Goal: Information Seeking & Learning: Learn about a topic

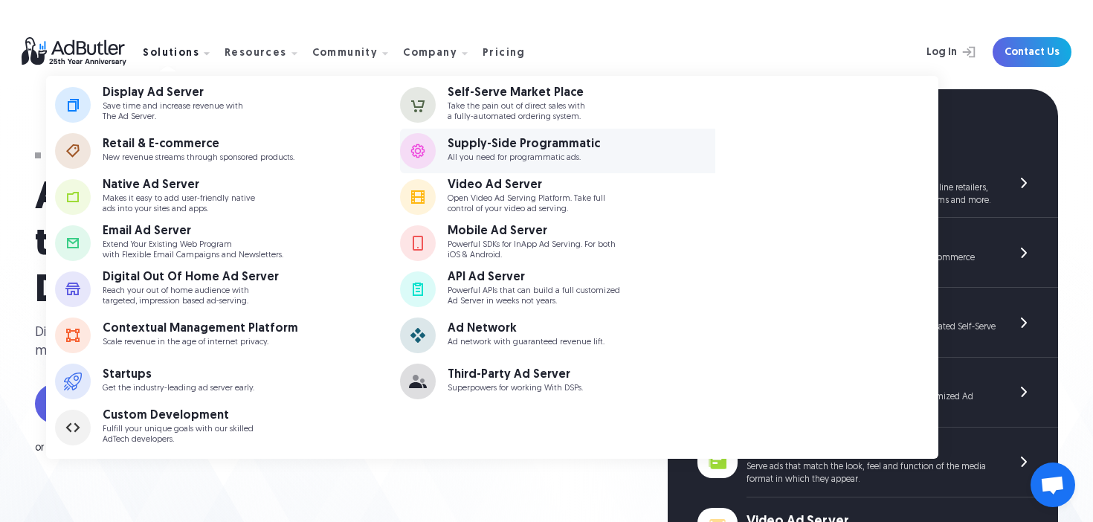
click at [478, 136] on link "Supply-Side Programmatic All you need for programmatic ads." at bounding box center [572, 151] width 344 height 45
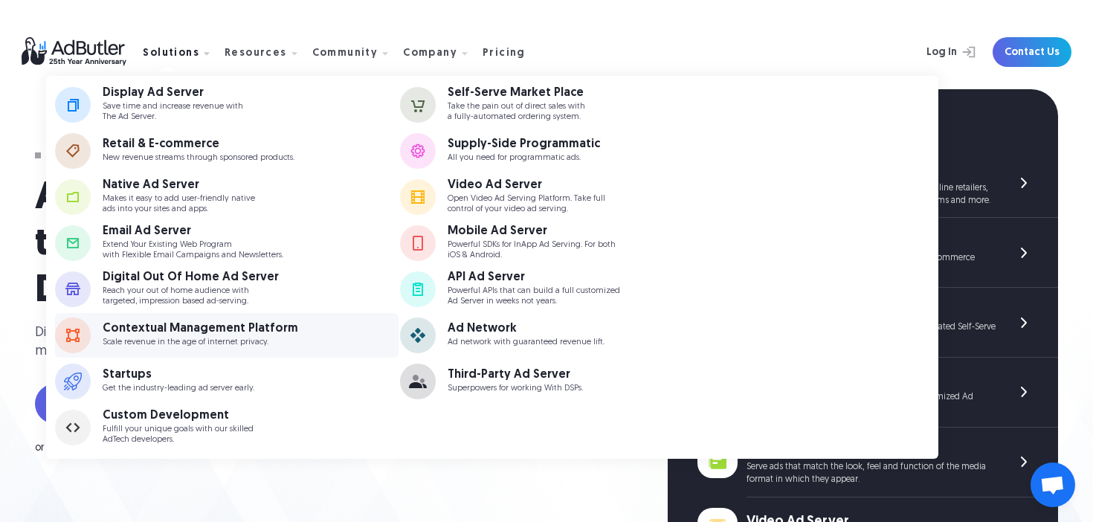
click at [173, 325] on div "Contextual Management Platform" at bounding box center [201, 329] width 196 height 12
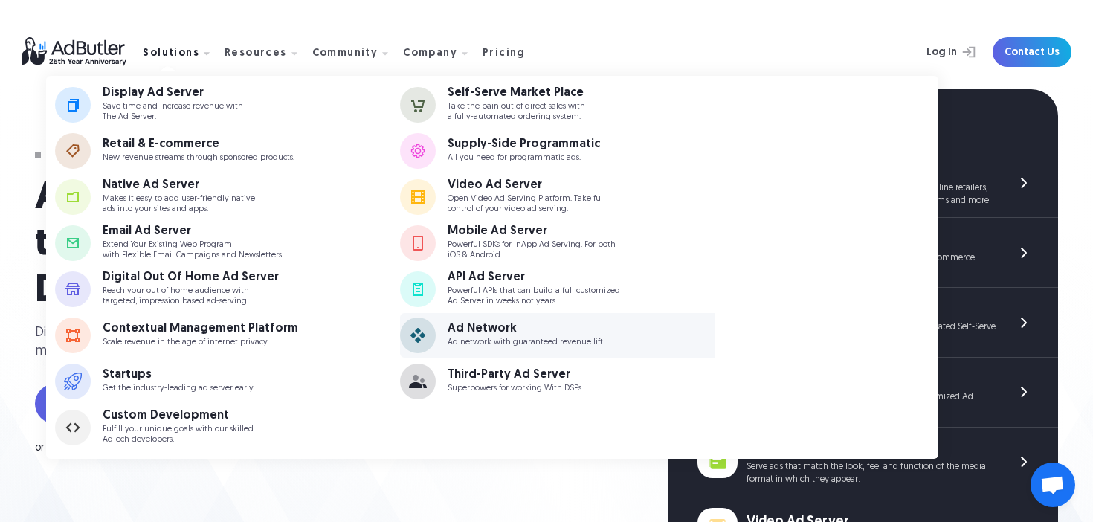
click at [541, 332] on div "Ad Network" at bounding box center [526, 329] width 157 height 12
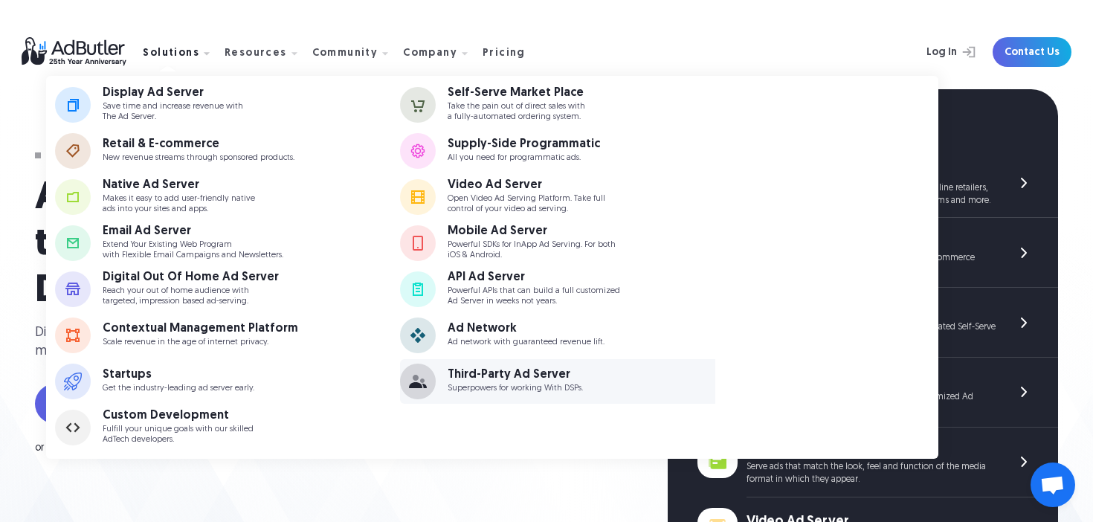
click at [509, 376] on div "Third-Party Ad Server" at bounding box center [515, 375] width 135 height 12
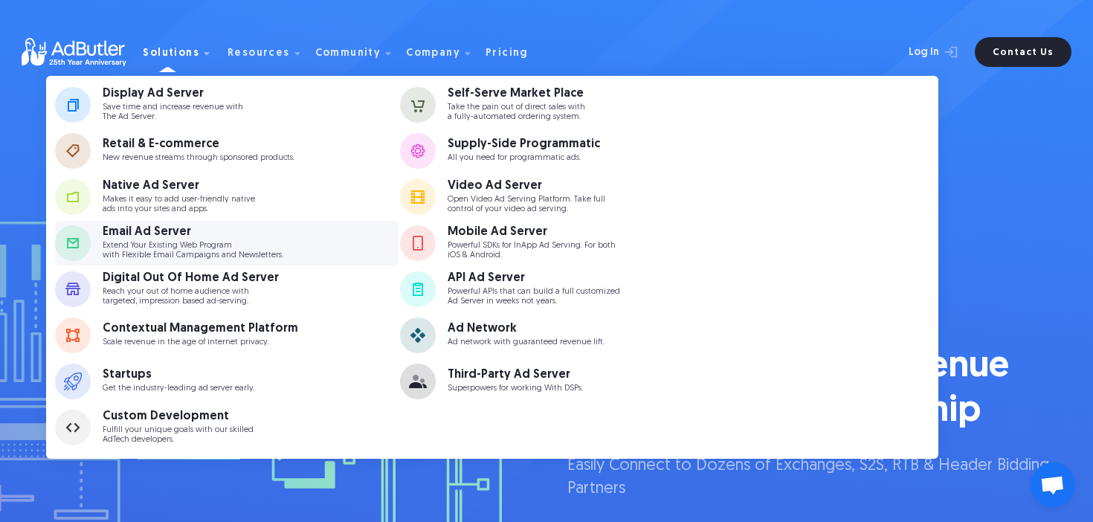
click at [155, 236] on div "Email Ad Server" at bounding box center [193, 232] width 181 height 12
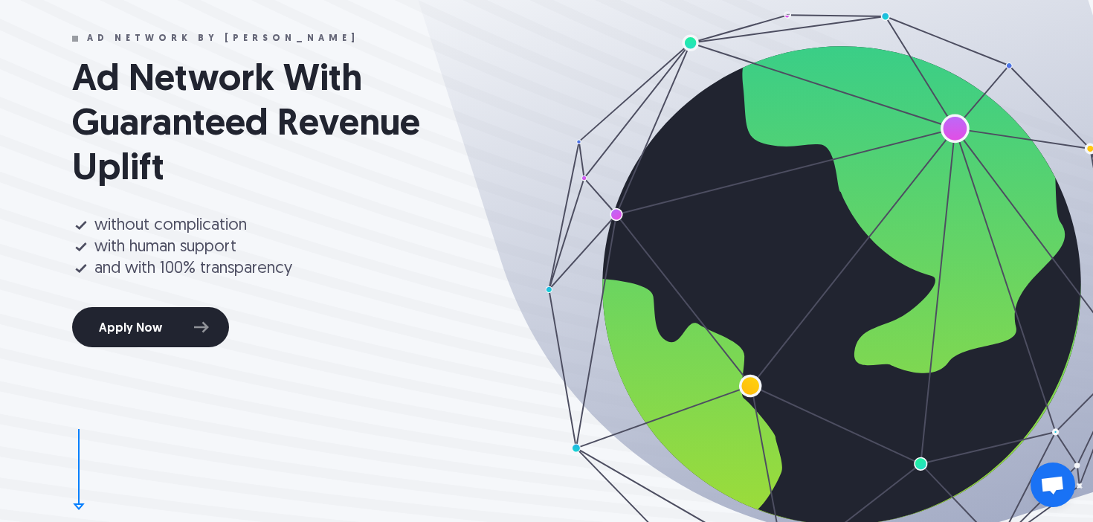
scroll to position [147, 0]
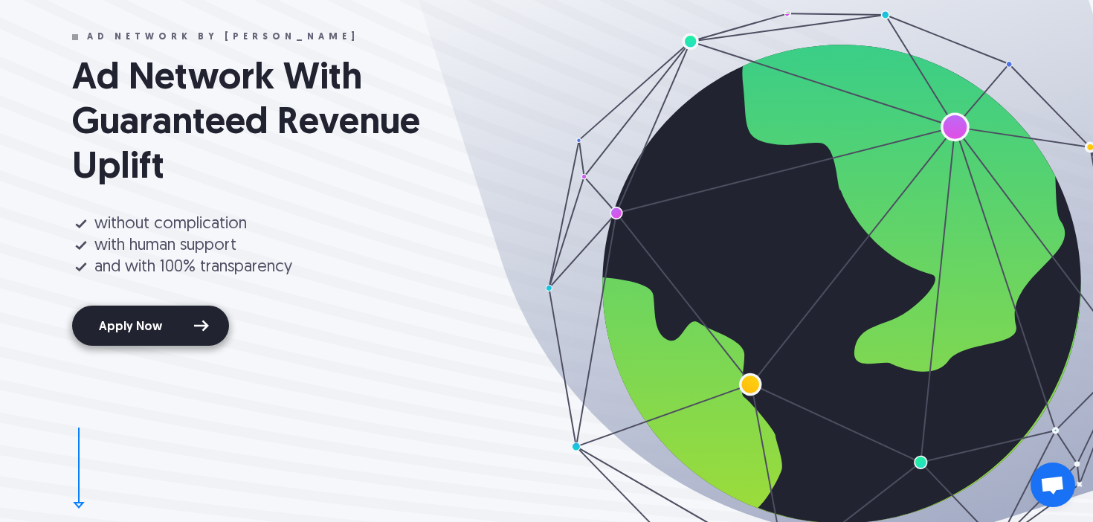
click at [152, 328] on link "Apply Now" at bounding box center [150, 326] width 157 height 40
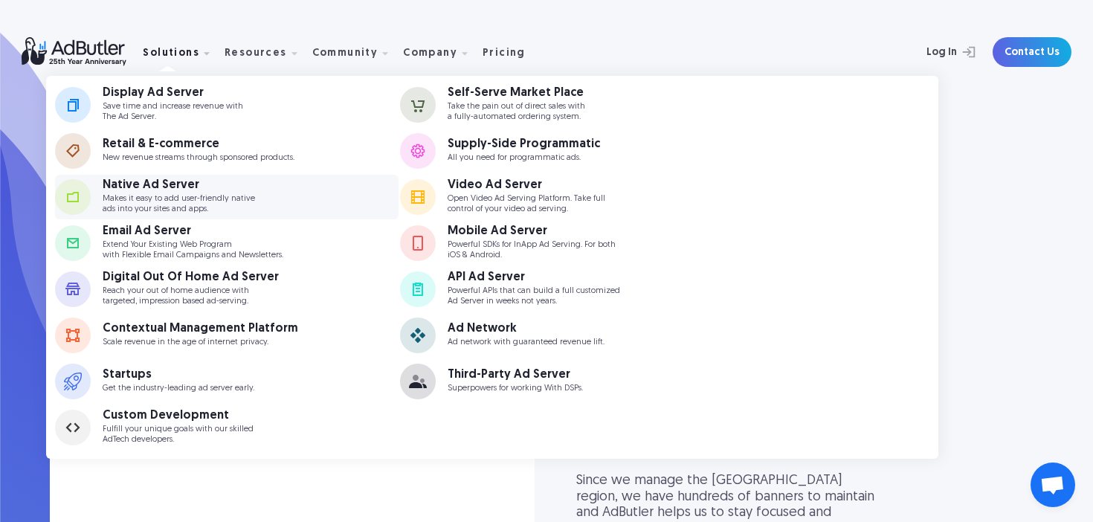
click at [176, 180] on div "Native Ad Server" at bounding box center [179, 185] width 152 height 12
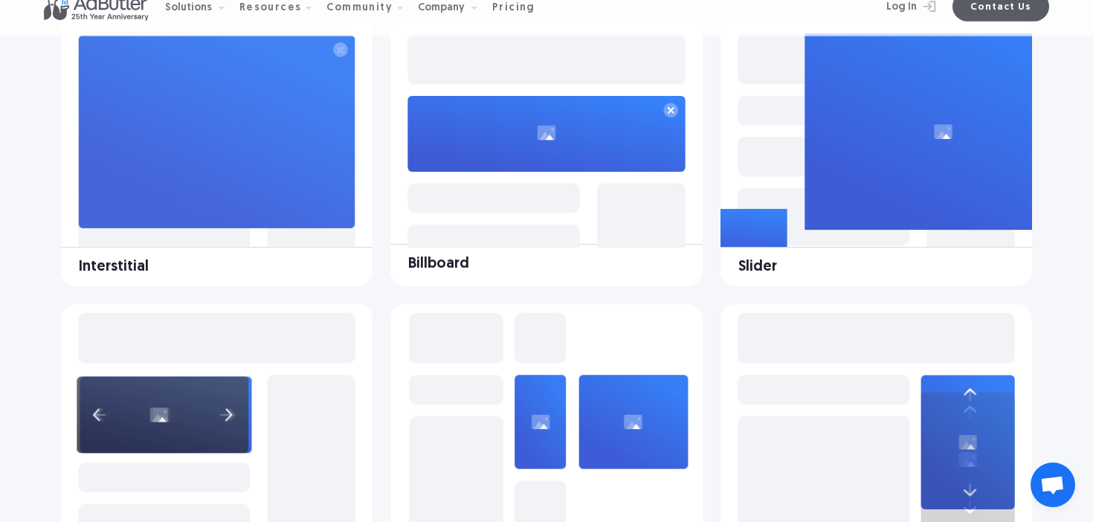
scroll to position [1301, 0]
